Goal: Information Seeking & Learning: Find specific fact

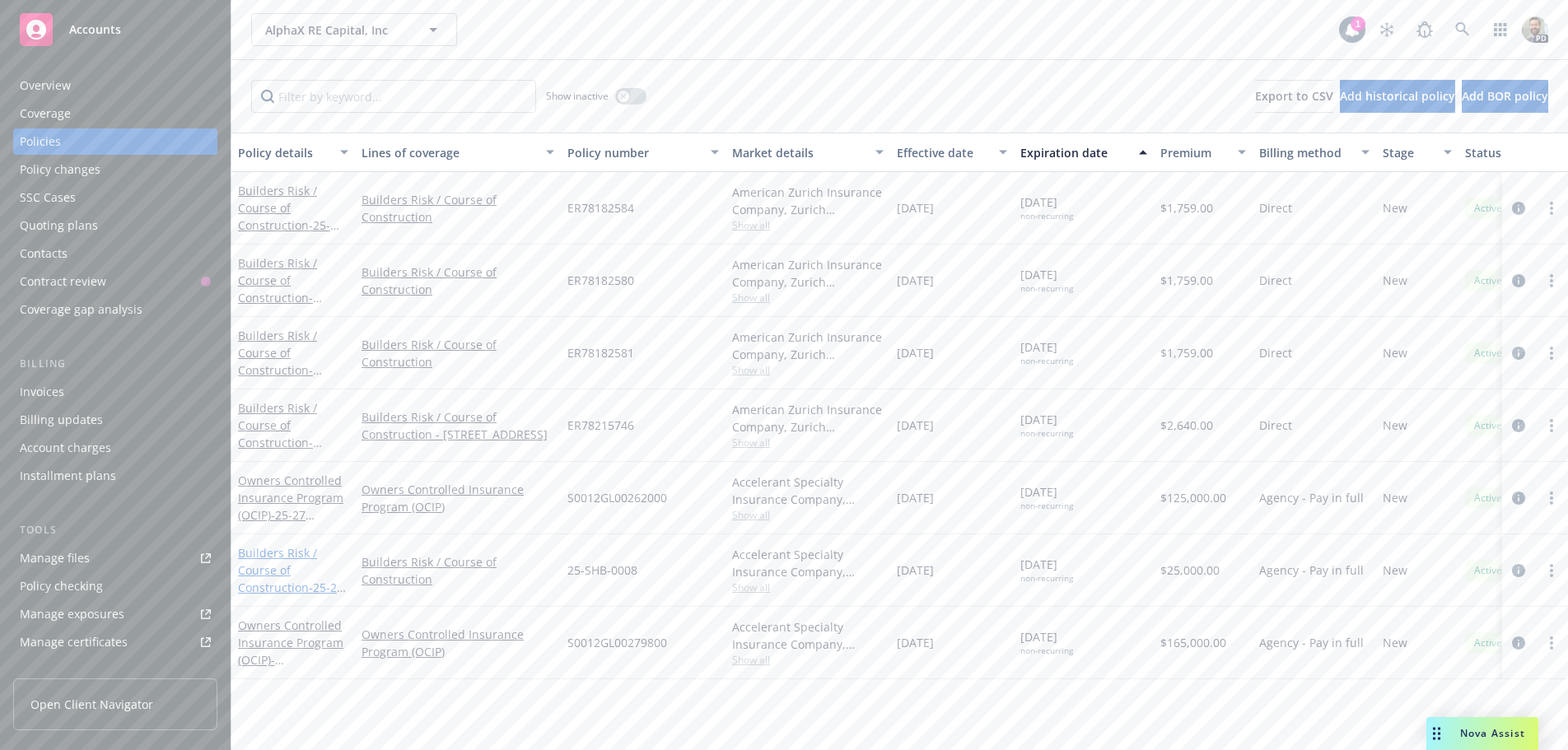
click at [280, 554] on link "Builders Risk / Course of Construction - 25-27 [PERSON_NAME] & [PERSON_NAME], L…" at bounding box center [291, 613] width 105 height 137
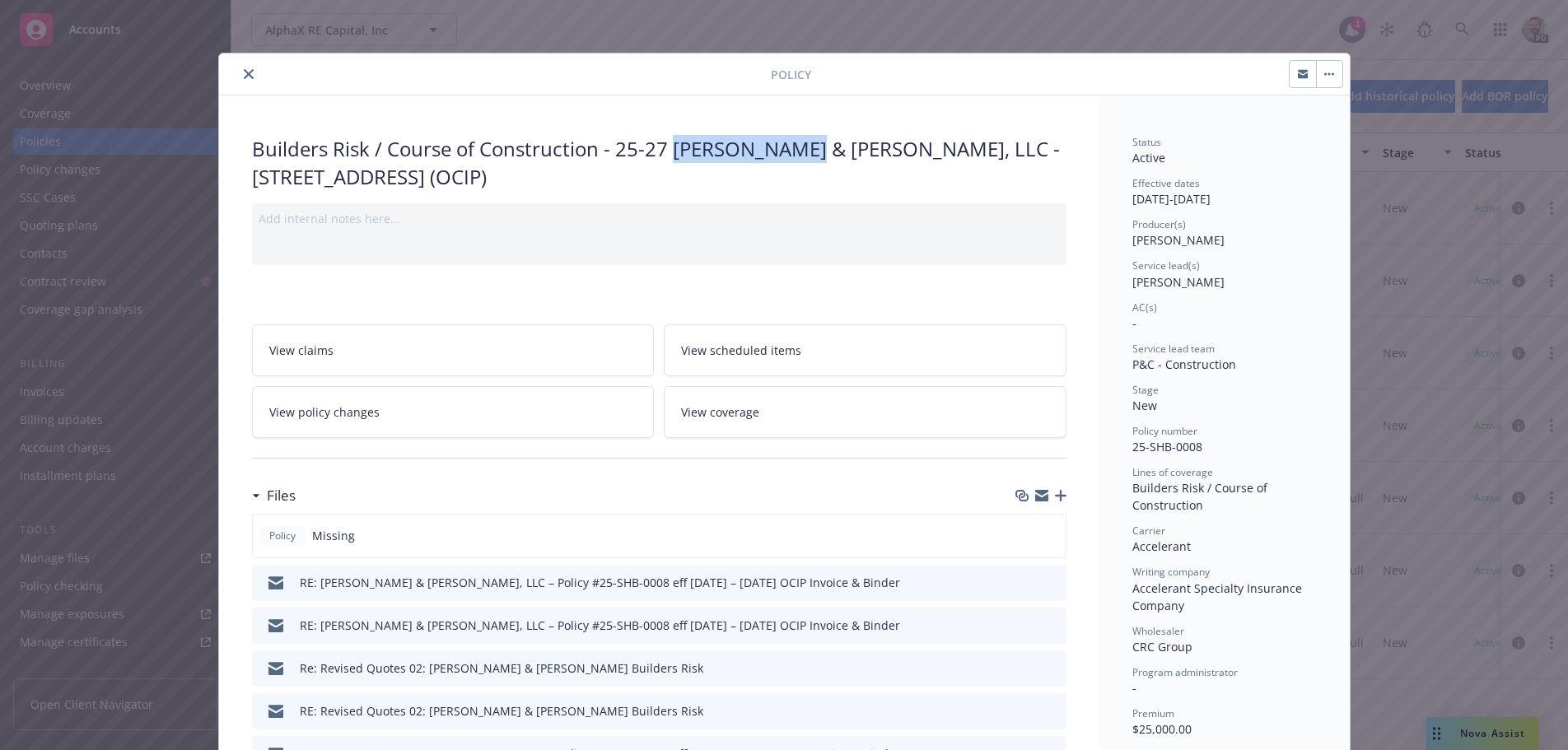
drag, startPoint x: 668, startPoint y: 149, endPoint x: 787, endPoint y: 149, distance: 119.0
click at [787, 149] on div "Builders Risk / Course of Construction - 25-27 [PERSON_NAME] & [PERSON_NAME], L…" at bounding box center [659, 162] width 815 height 55
drag, startPoint x: 737, startPoint y: 149, endPoint x: 674, endPoint y: 135, distance: 64.5
click at [677, 135] on div "Builders Risk / Course of Construction - 25-27 [PERSON_NAME] & [PERSON_NAME], L…" at bounding box center [659, 162] width 815 height 55
drag, startPoint x: 669, startPoint y: 148, endPoint x: 836, endPoint y: 153, distance: 167.1
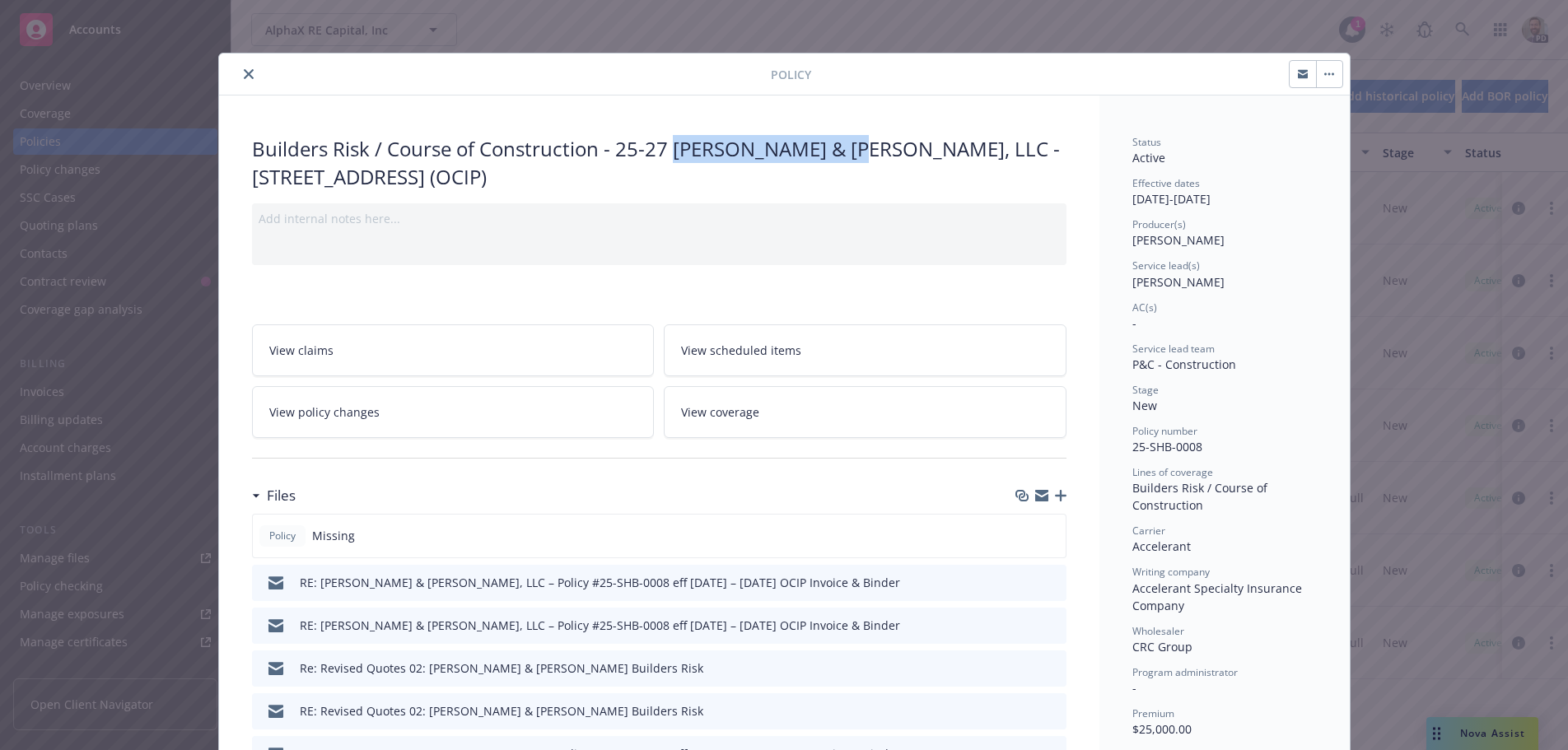
click at [836, 153] on div "Builders Risk / Course of Construction - 25-27 [PERSON_NAME] & [PERSON_NAME], L…" at bounding box center [659, 162] width 815 height 55
copy div "[PERSON_NAME] & [PERSON_NAME], LLC"
click at [244, 69] on icon "close" at bounding box center [248, 74] width 10 height 10
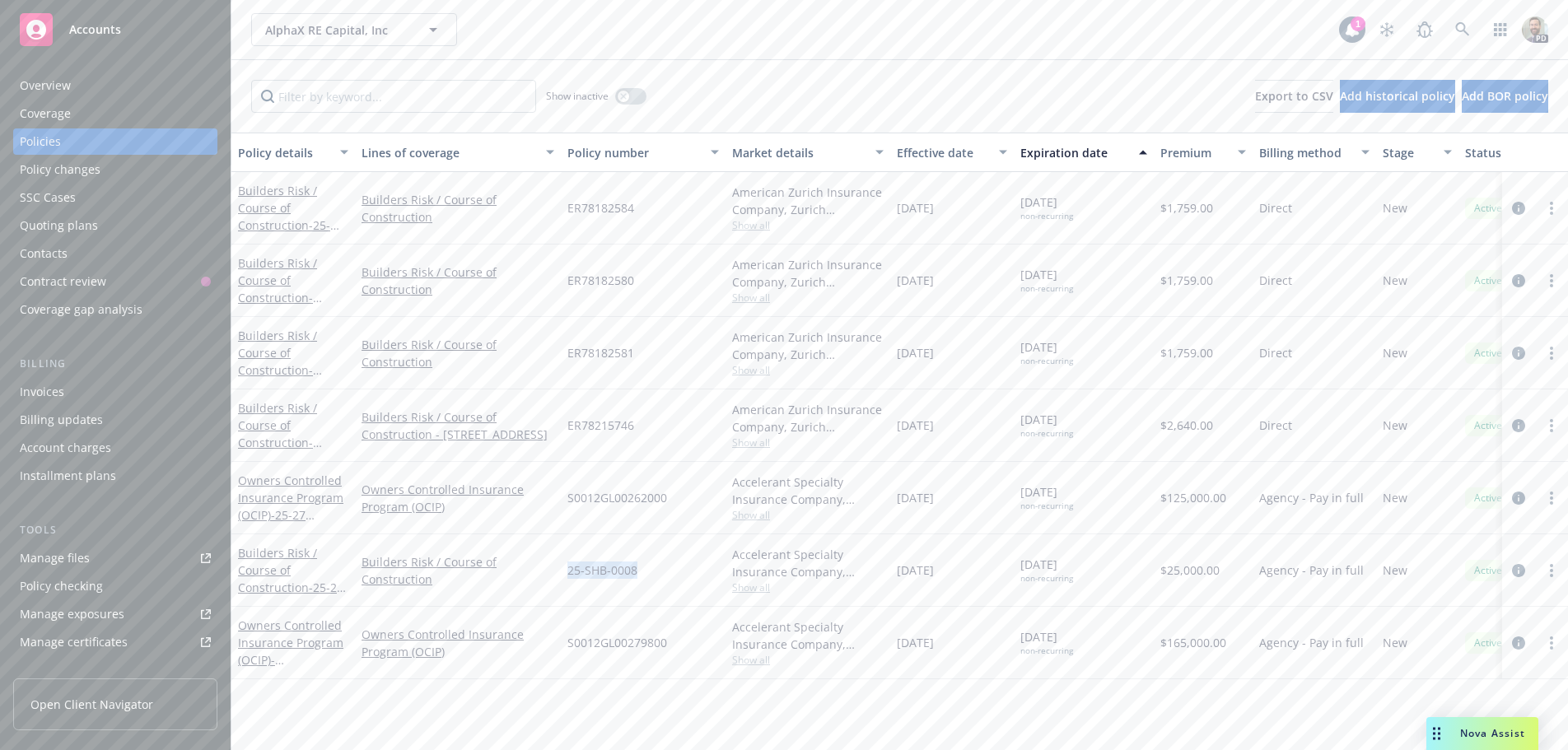
drag, startPoint x: 569, startPoint y: 568, endPoint x: 640, endPoint y: 568, distance: 71.0
click at [640, 568] on div "25-SHB-0008" at bounding box center [643, 570] width 164 height 73
copy span "25-SHB-0008"
drag, startPoint x: 897, startPoint y: 569, endPoint x: 1088, endPoint y: 562, distance: 191.1
click at [1088, 562] on div "Builders Risk / Course of Construction - 25-27 [PERSON_NAME] & [PERSON_NAME], L…" at bounding box center [1026, 570] width 1589 height 73
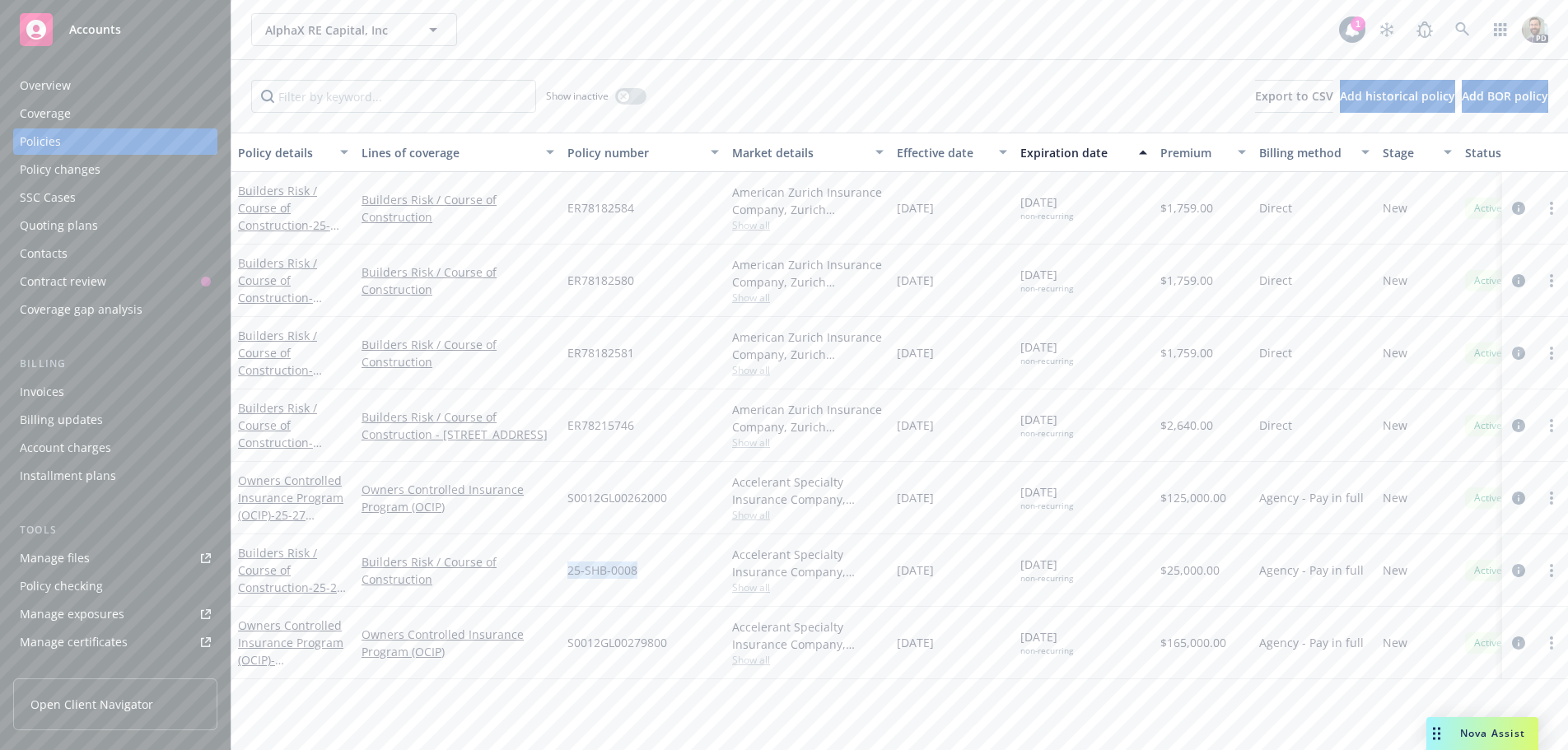
copy div "[DATE] [DATE]"
click at [285, 552] on link "Builders Risk / Course of Construction - 25-27 [PERSON_NAME] & [PERSON_NAME], L…" at bounding box center [291, 613] width 105 height 137
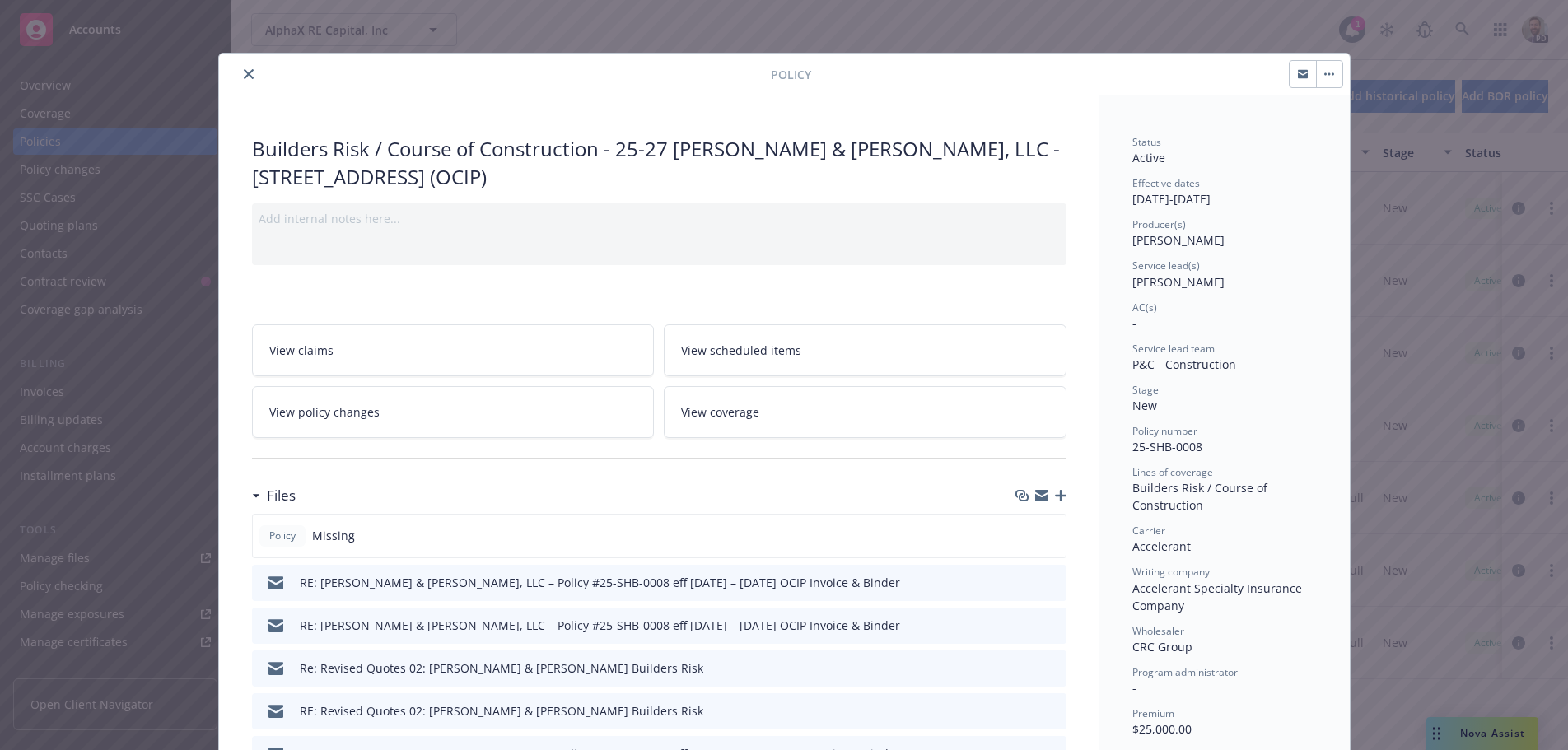
scroll to position [50, 0]
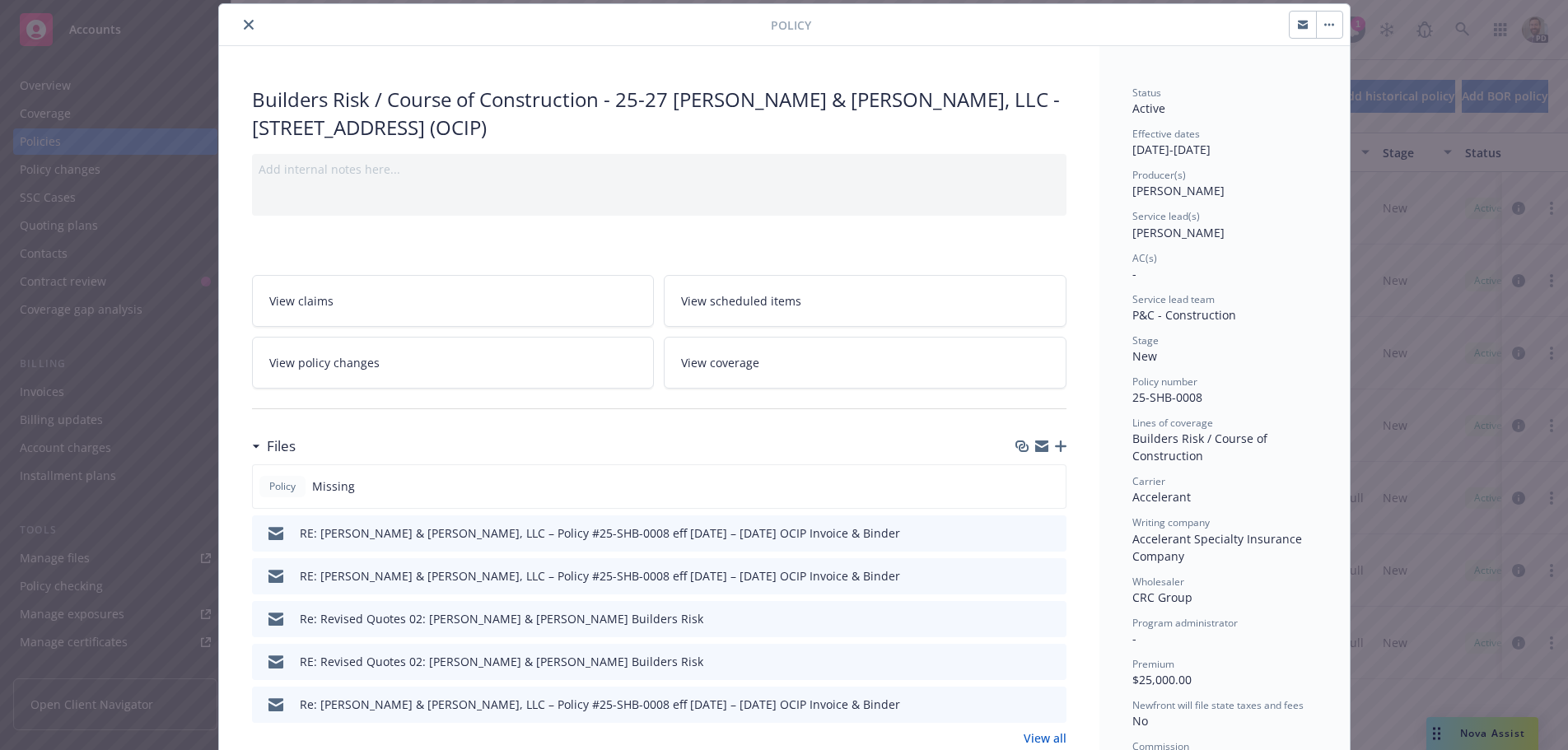
click at [244, 23] on icon "close" at bounding box center [248, 24] width 10 height 10
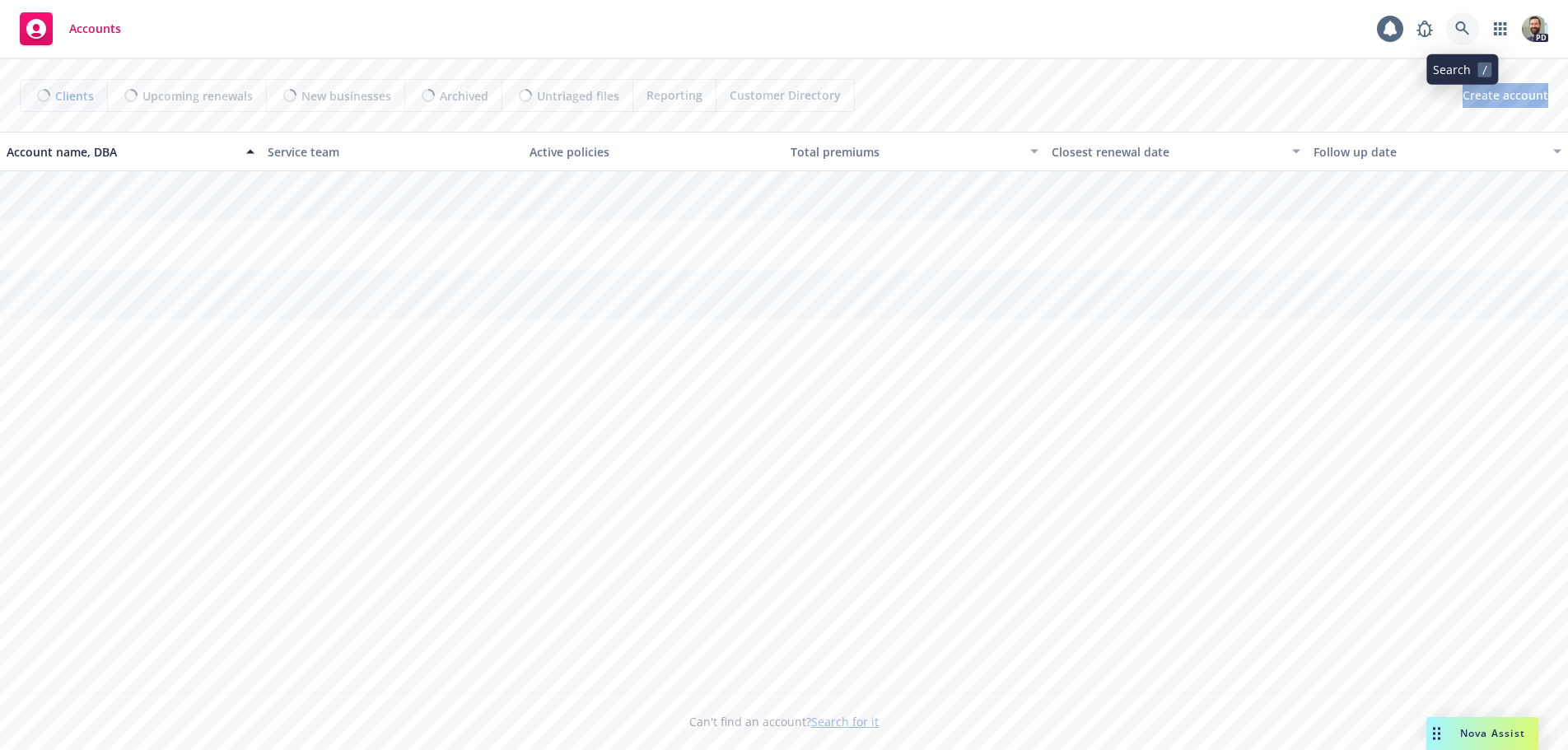
click at [1458, 30] on icon at bounding box center [1462, 28] width 14 height 14
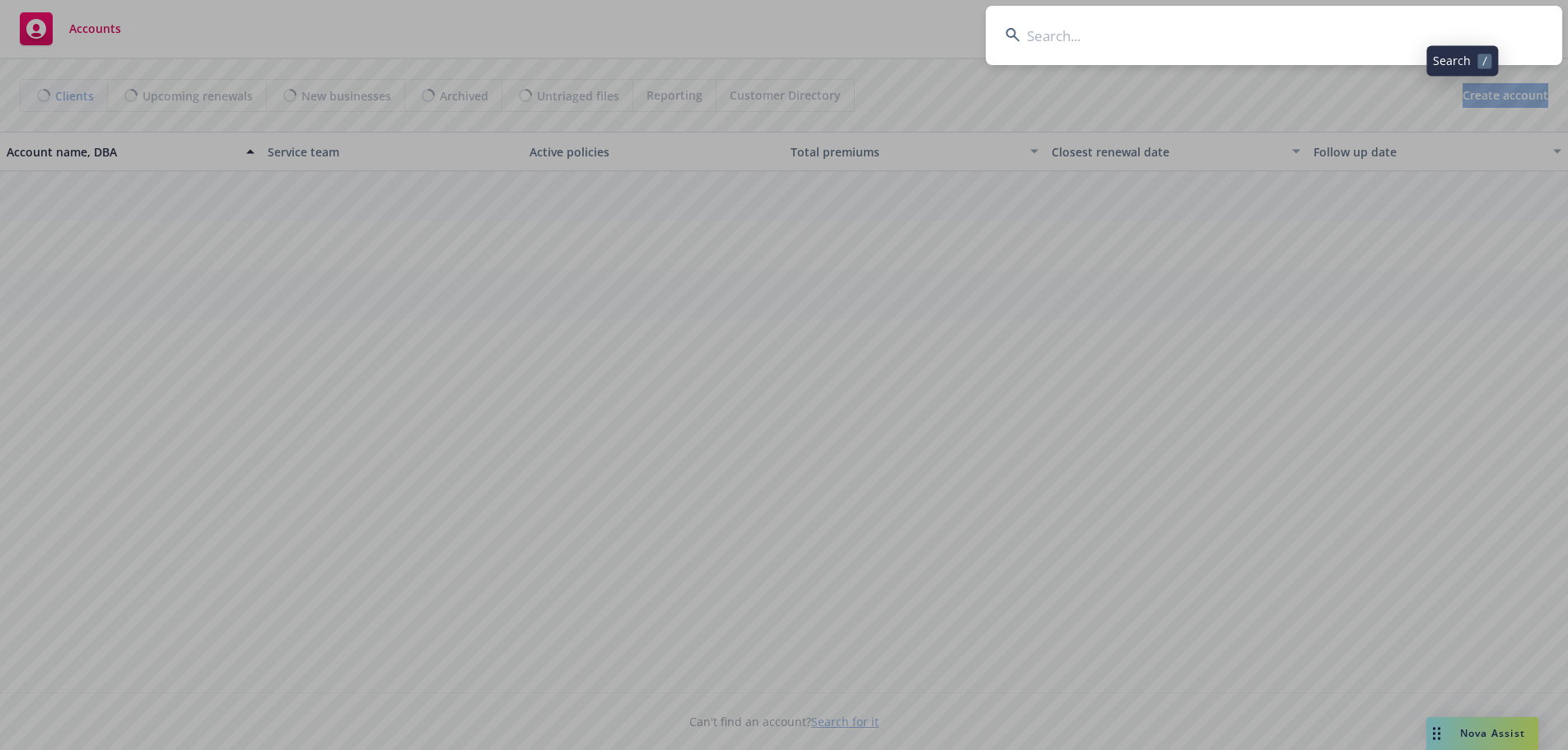
click at [1449, 30] on input at bounding box center [1274, 35] width 577 height 59
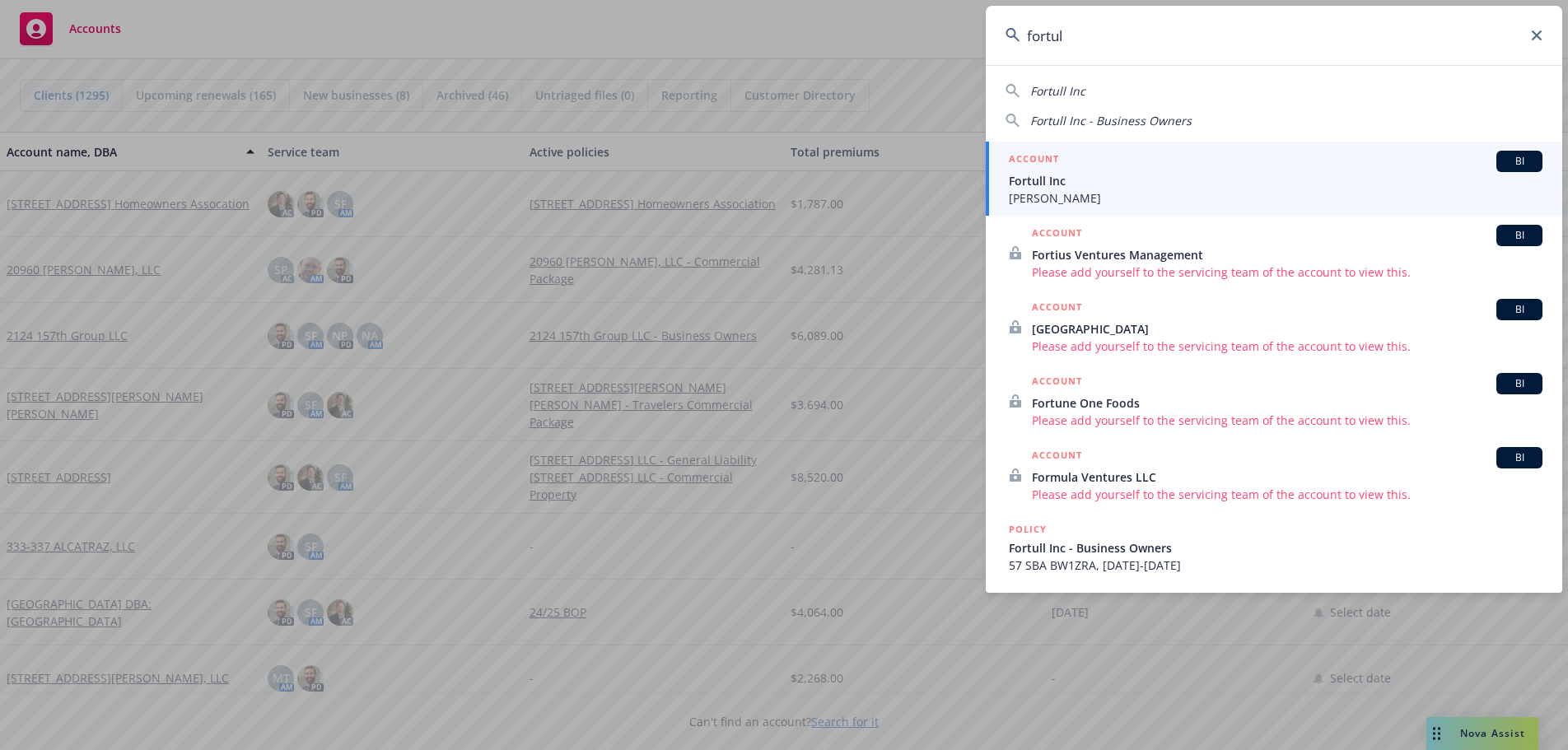
type input "fortul"
click at [1041, 182] on span "Fortull Inc" at bounding box center [1275, 181] width 533 height 18
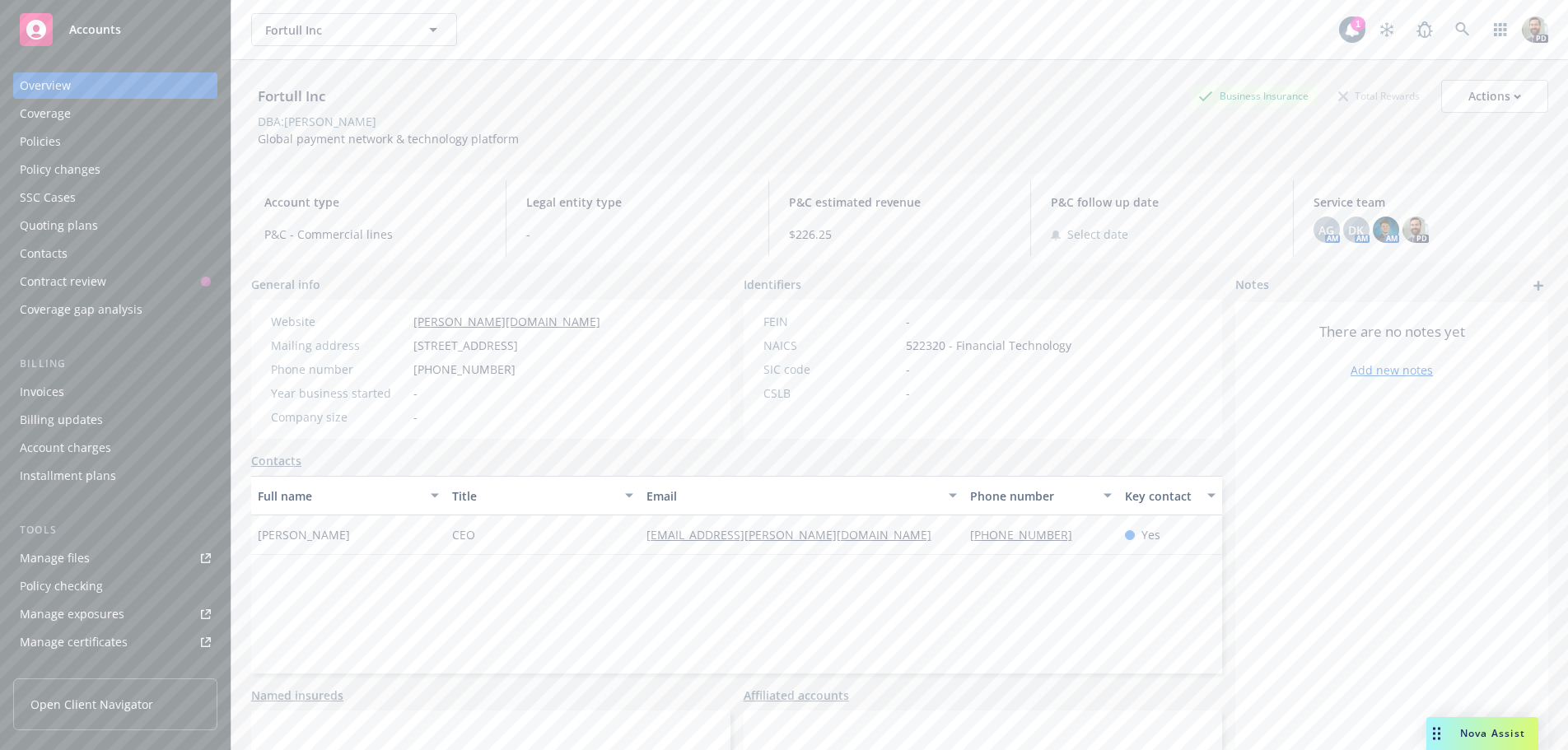
drag, startPoint x: 1071, startPoint y: 50, endPoint x: 1145, endPoint y: 50, distance: 74.0
click at [1145, 50] on div "Fortull Inc Fortull Inc 1 PD" at bounding box center [900, 30] width 1336 height 59
click at [592, 24] on div "Fortull Inc Fortull Inc" at bounding box center [795, 30] width 1088 height 33
